Goal: Use online tool/utility: Utilize a website feature to perform a specific function

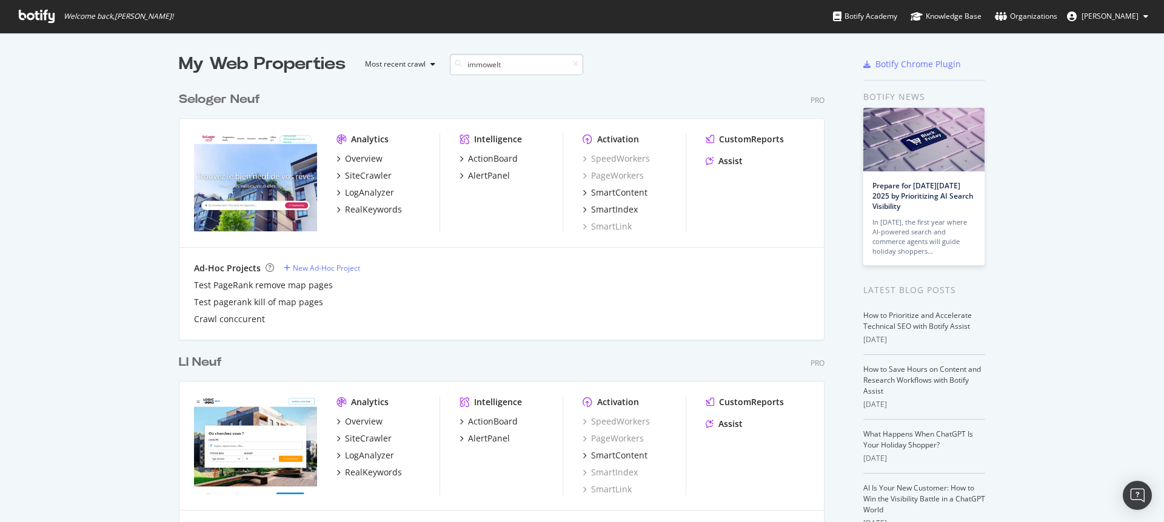
scroll to position [276, 646]
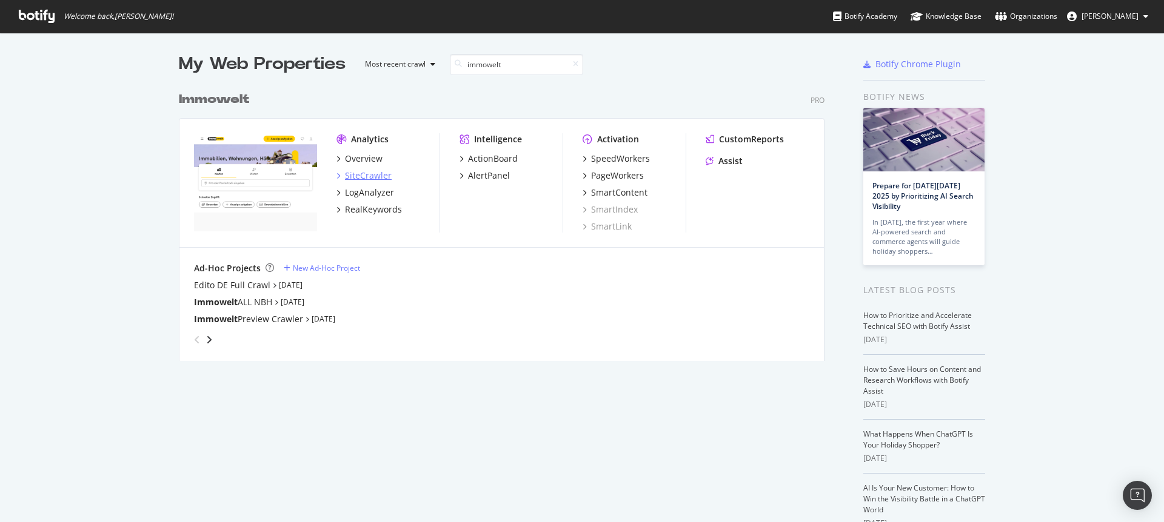
type input "immowelt"
click at [367, 176] on div "SiteCrawler" at bounding box center [368, 176] width 47 height 12
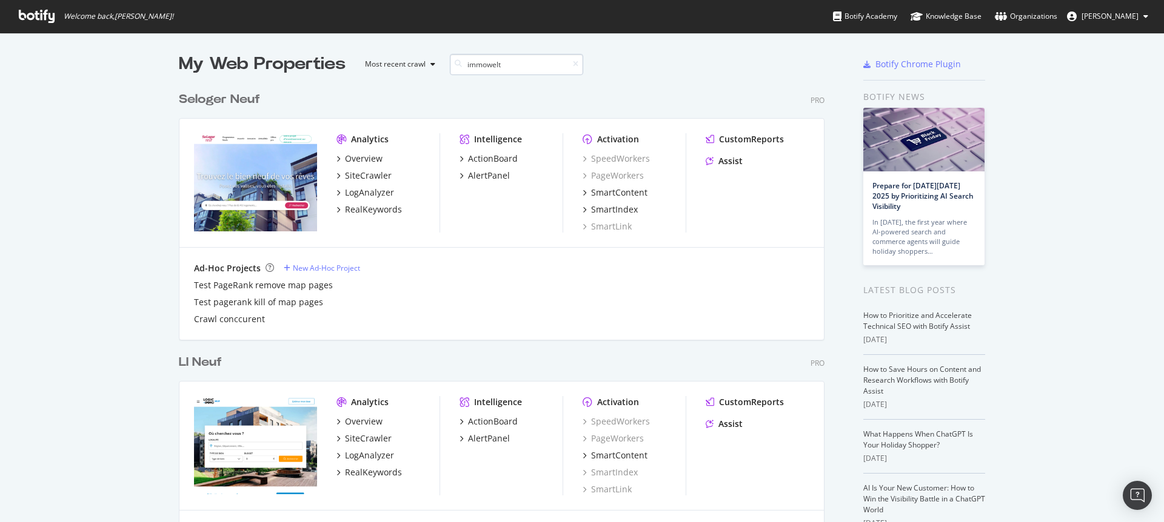
scroll to position [276, 646]
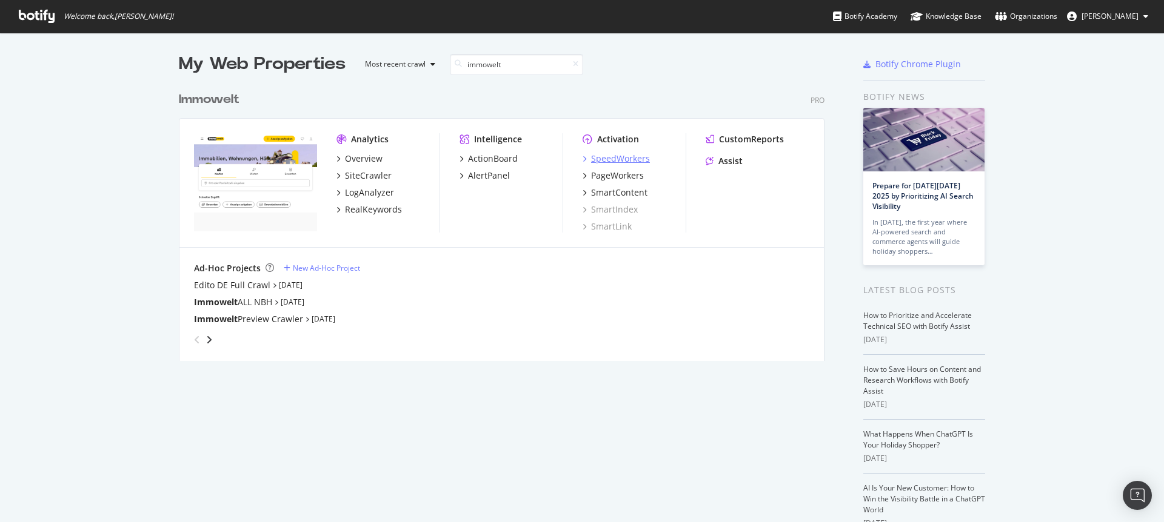
type input "immowelt"
click at [610, 158] on div "SpeedWorkers" at bounding box center [620, 159] width 59 height 12
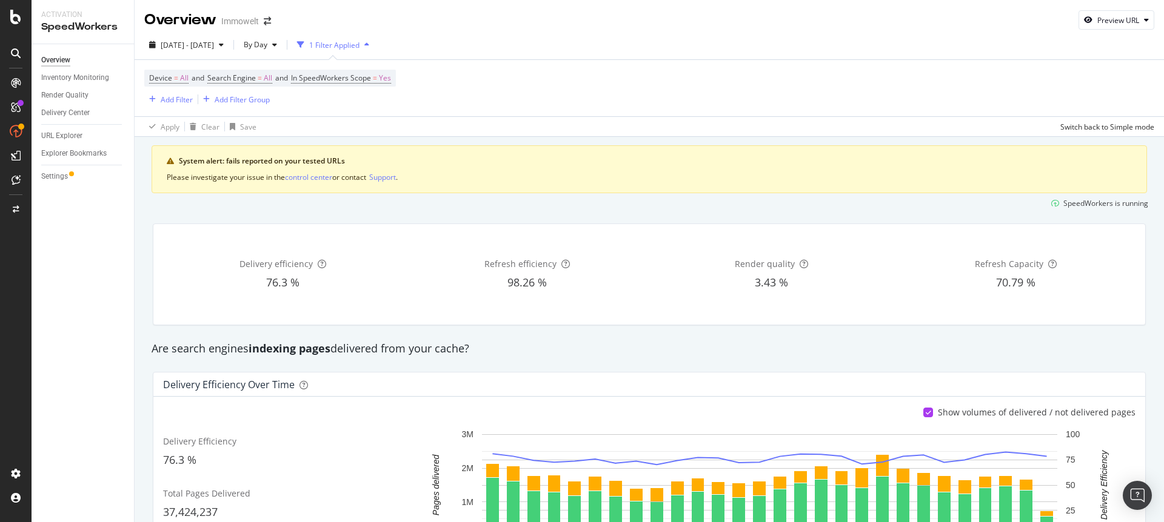
scroll to position [8, 0]
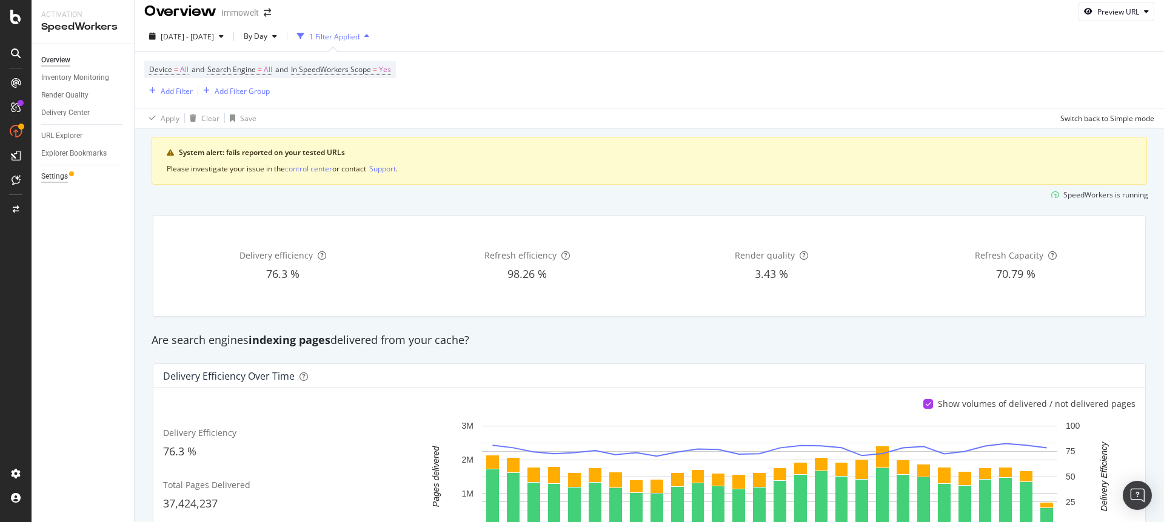
click at [59, 176] on div "Settings" at bounding box center [54, 176] width 27 height 13
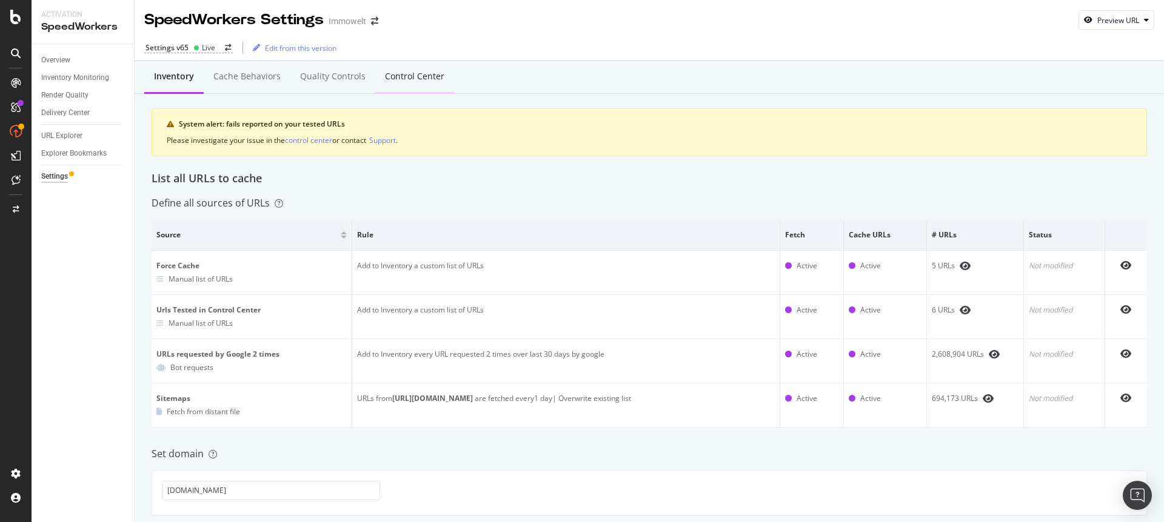
click at [390, 78] on div "Control Center" at bounding box center [414, 76] width 59 height 12
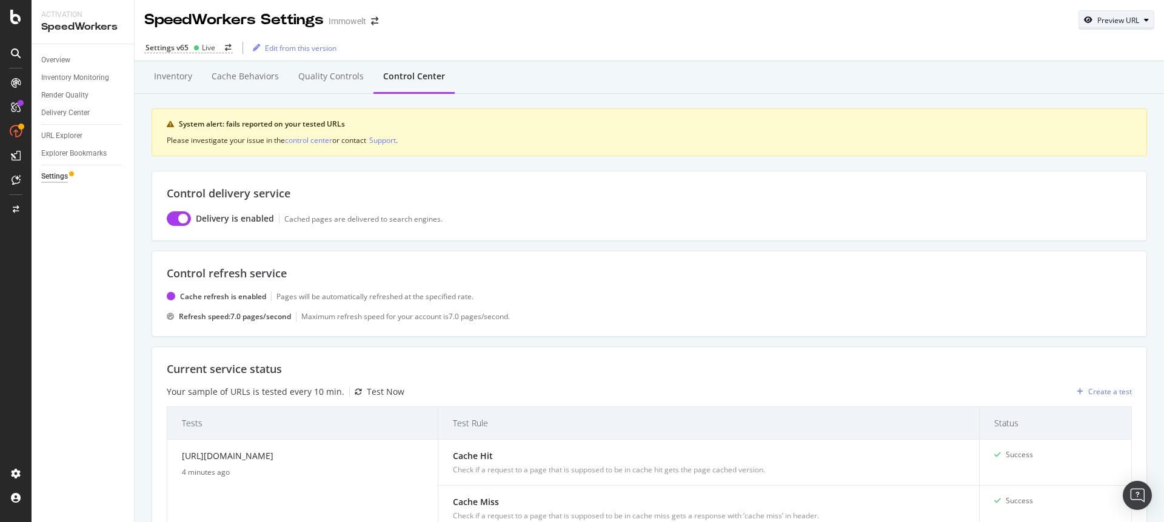
click at [1097, 19] on div "Preview URL" at bounding box center [1118, 20] width 42 height 10
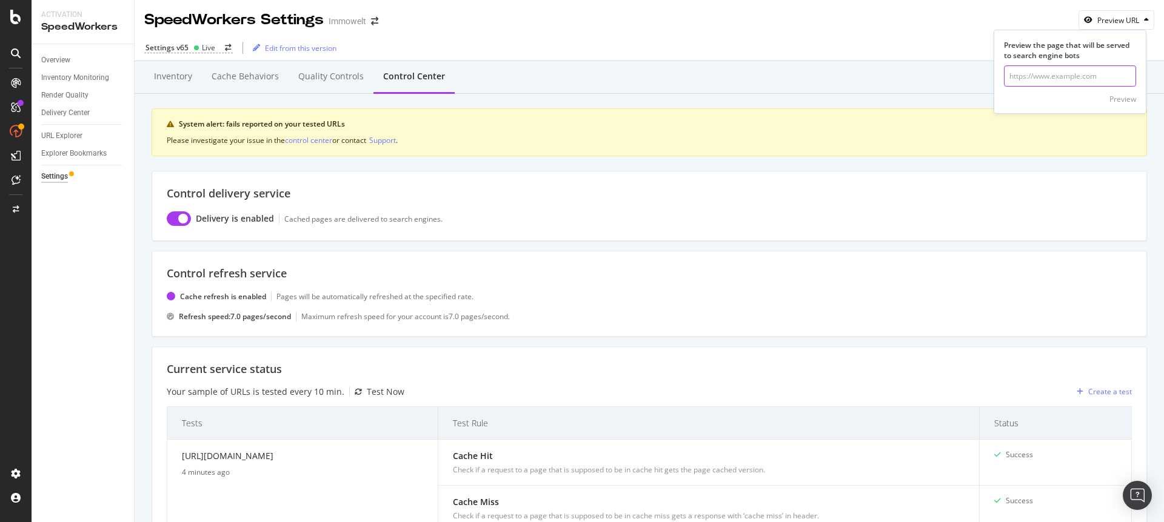
click at [1065, 73] on input "url" at bounding box center [1070, 75] width 132 height 21
paste input "[URL][DOMAIN_NAME][PERSON_NAME]"
type input "[URL][DOMAIN_NAME][PERSON_NAME]"
click at [1115, 95] on div "Preview" at bounding box center [1122, 99] width 27 height 10
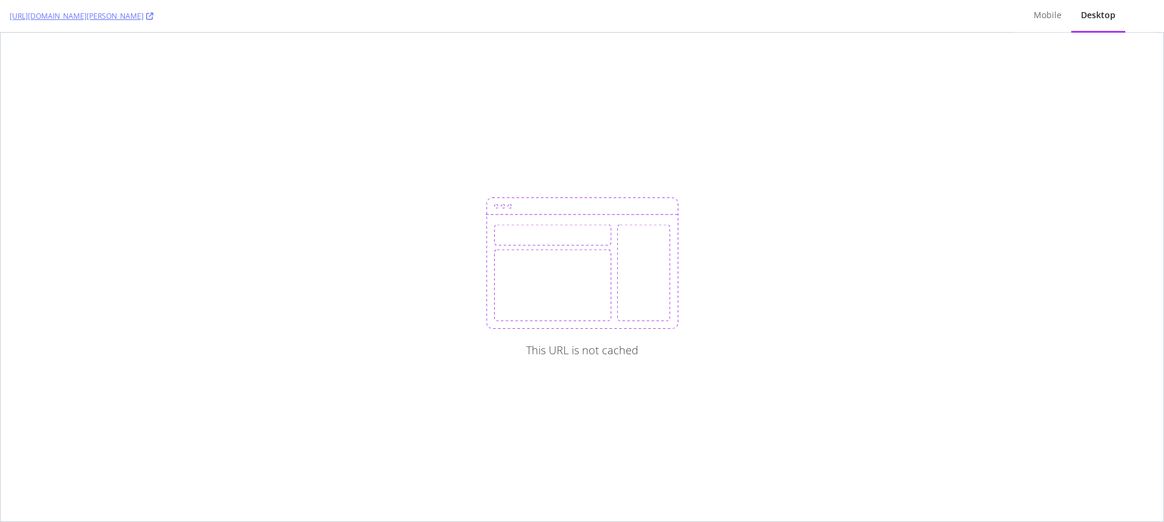
drag, startPoint x: 579, startPoint y: 146, endPoint x: 573, endPoint y: 148, distance: 6.3
click at [580, 146] on div "This URL is not cached" at bounding box center [582, 277] width 1163 height 489
click at [524, 150] on div "This URL is not cached" at bounding box center [582, 277] width 1163 height 489
click at [673, 146] on div "This URL is not cached" at bounding box center [582, 277] width 1163 height 489
click at [795, 156] on div "This URL is not cached" at bounding box center [582, 277] width 1163 height 489
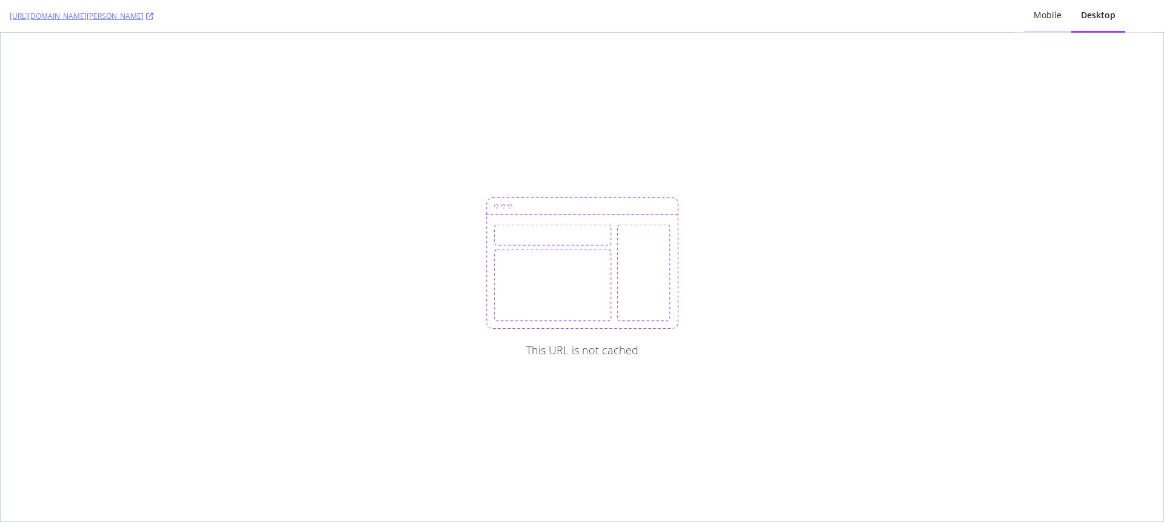
click at [1051, 10] on div "Mobile" at bounding box center [1047, 15] width 28 height 12
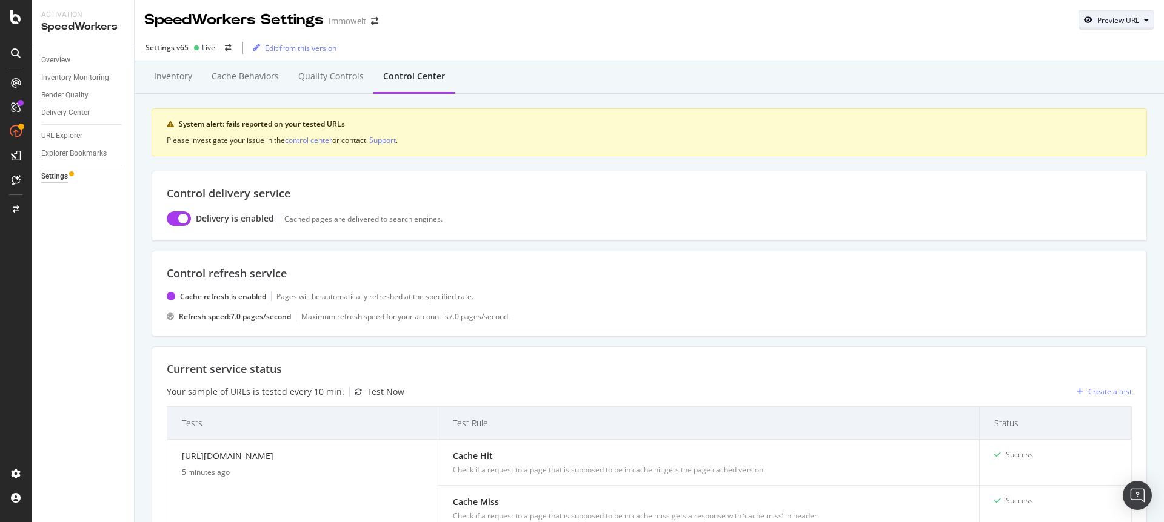
click at [1098, 22] on div "Preview URL" at bounding box center [1118, 20] width 42 height 10
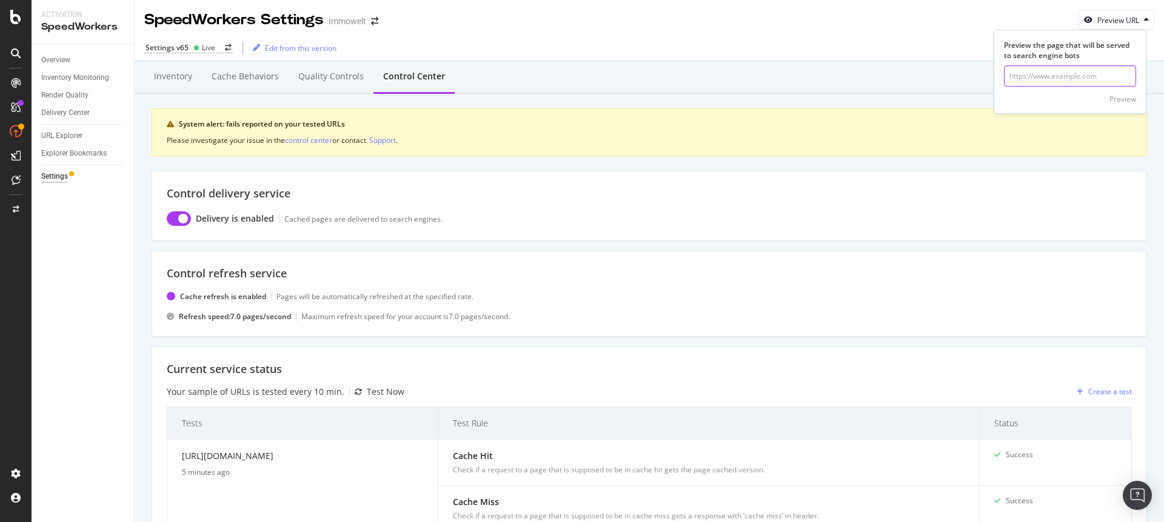
click at [1081, 78] on input "url" at bounding box center [1070, 75] width 132 height 21
paste input "[URL][DOMAIN_NAME]"
type input "[URL][DOMAIN_NAME]"
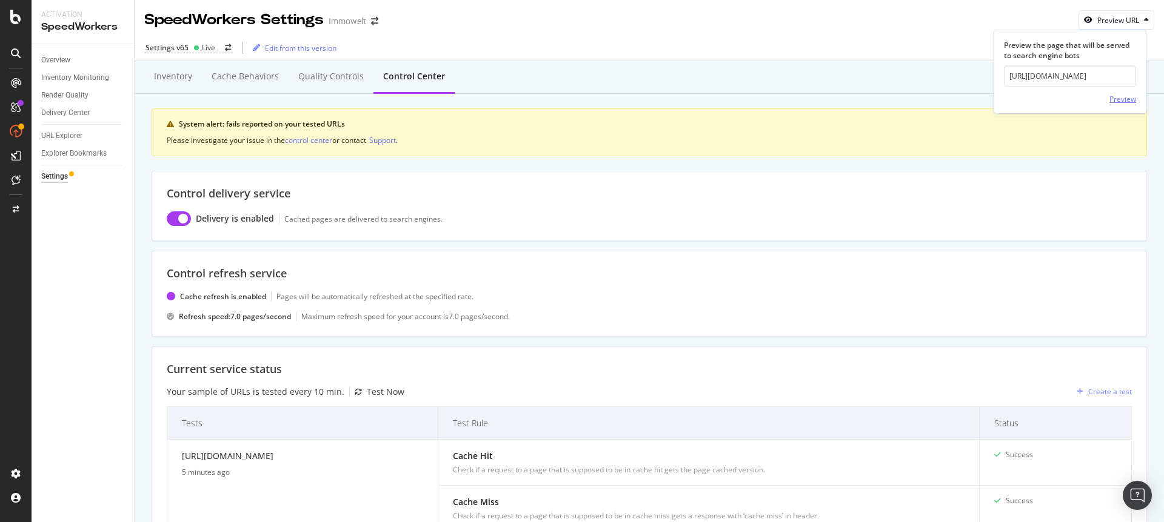
click at [1115, 94] on div "Preview" at bounding box center [1122, 99] width 27 height 10
